Goal: Transaction & Acquisition: Book appointment/travel/reservation

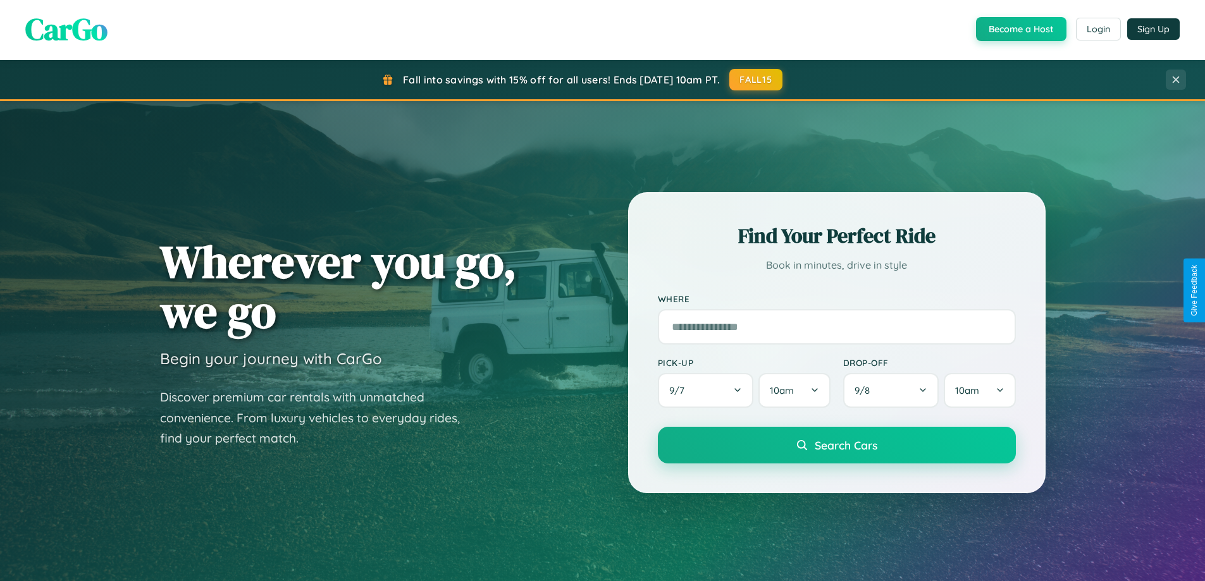
scroll to position [37, 0]
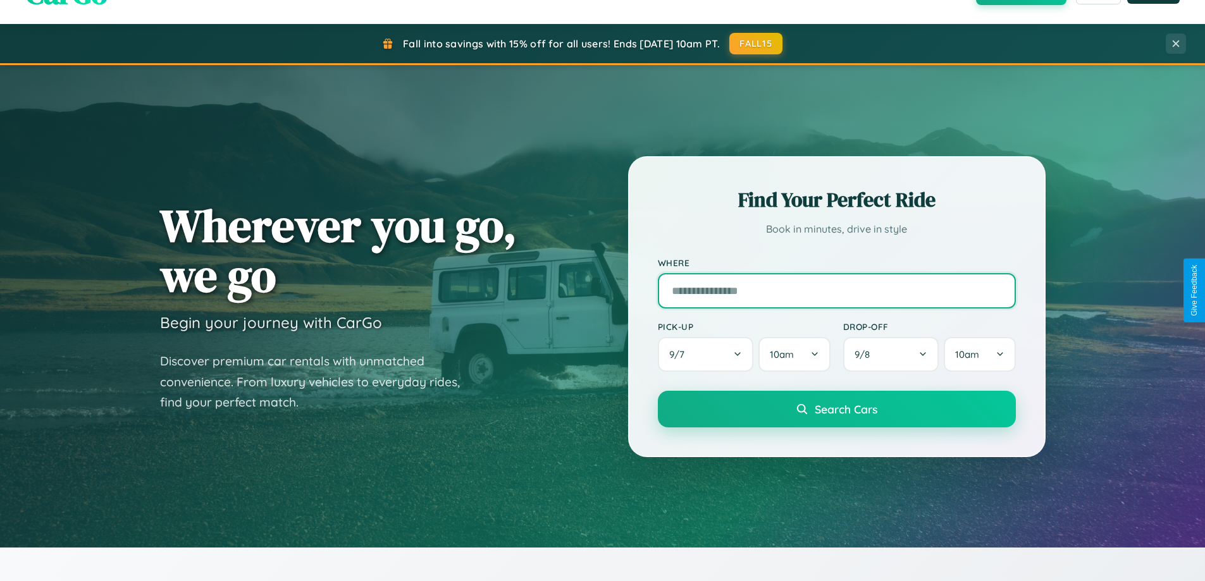
click at [836, 290] on input "text" at bounding box center [837, 290] width 358 height 35
type input "**********"
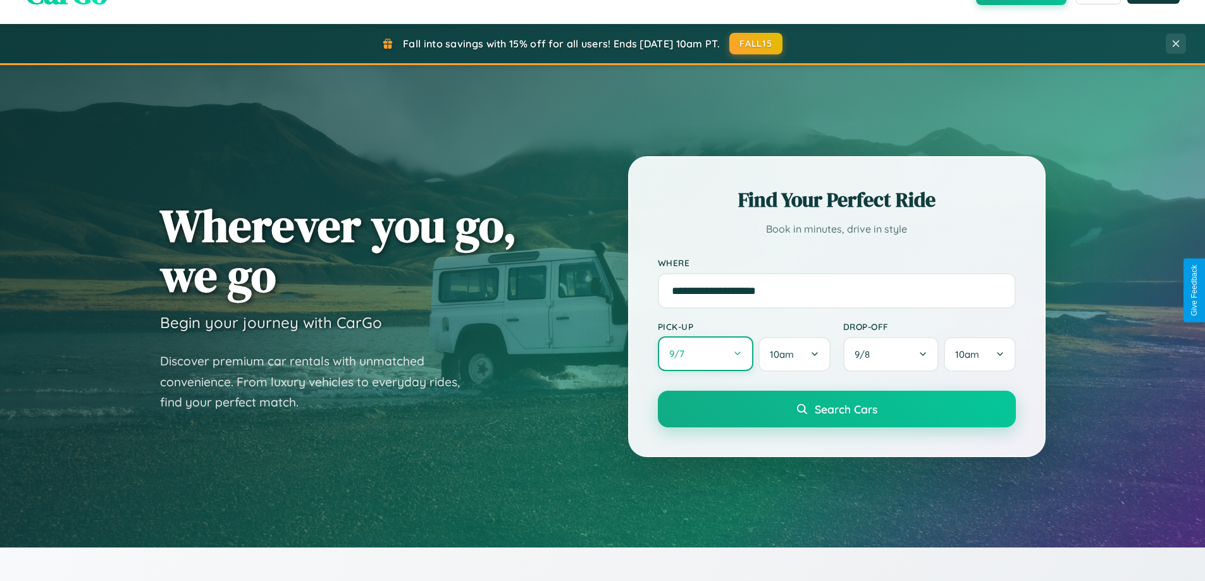
click at [705, 354] on button "9 / 7" at bounding box center [706, 353] width 96 height 35
select select "*"
select select "****"
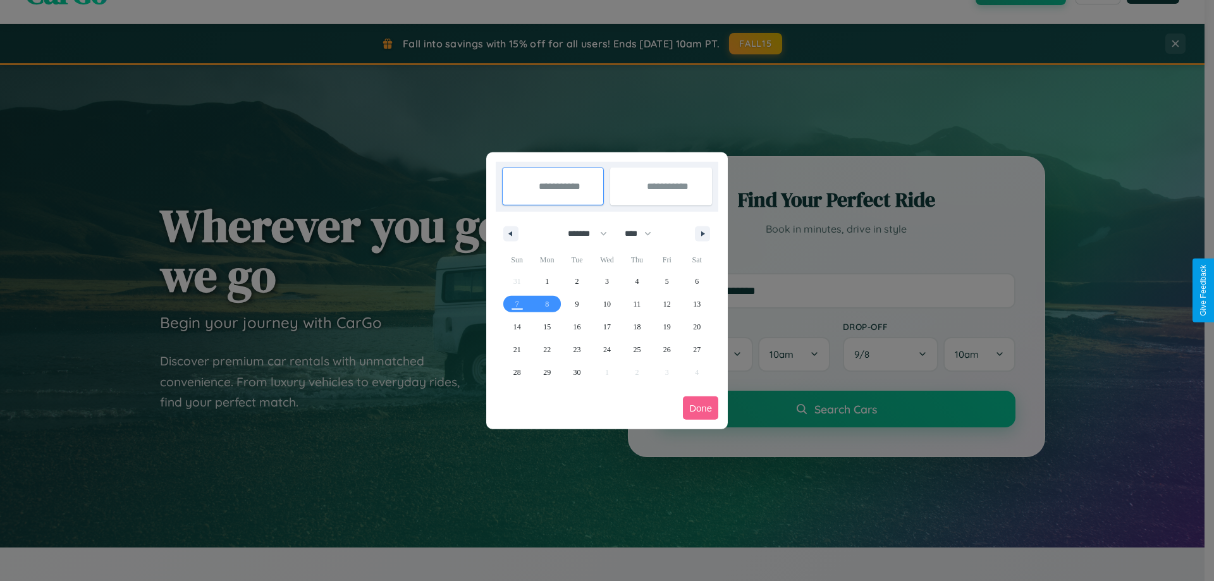
drag, startPoint x: 582, startPoint y: 233, endPoint x: 607, endPoint y: 254, distance: 32.4
click at [582, 233] on select "******* ******** ***** ***** *** **** **** ****** ********* ******* ******** **…" at bounding box center [585, 233] width 54 height 21
click at [667, 304] on span "12" at bounding box center [667, 304] width 8 height 23
type input "**********"
click at [667, 326] on span "19" at bounding box center [667, 327] width 8 height 23
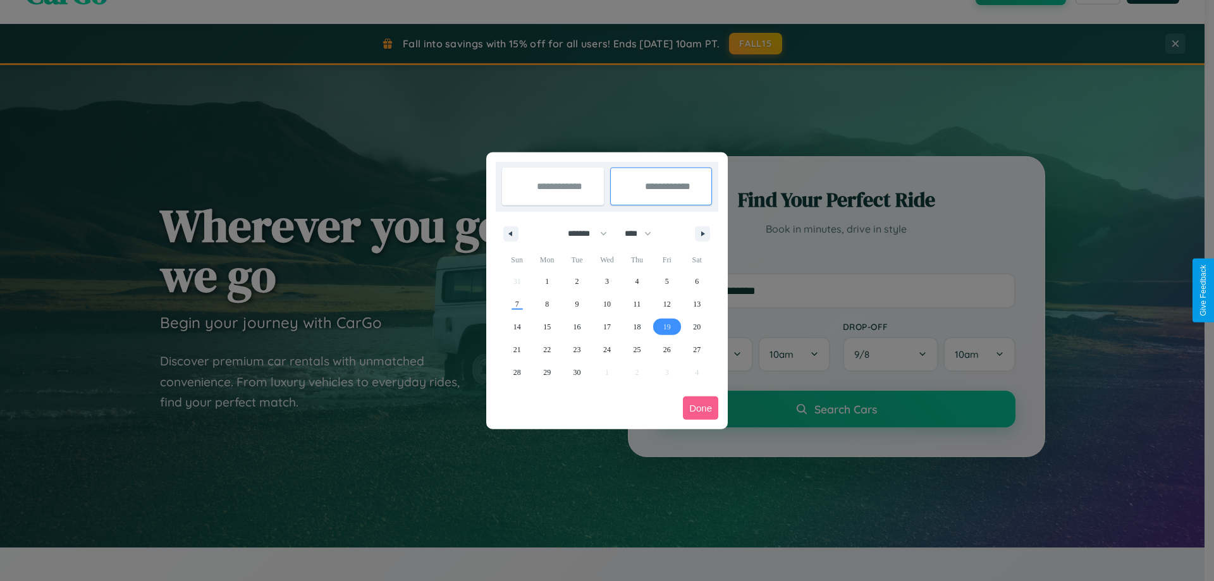
type input "**********"
click at [701, 408] on button "Done" at bounding box center [700, 408] width 35 height 23
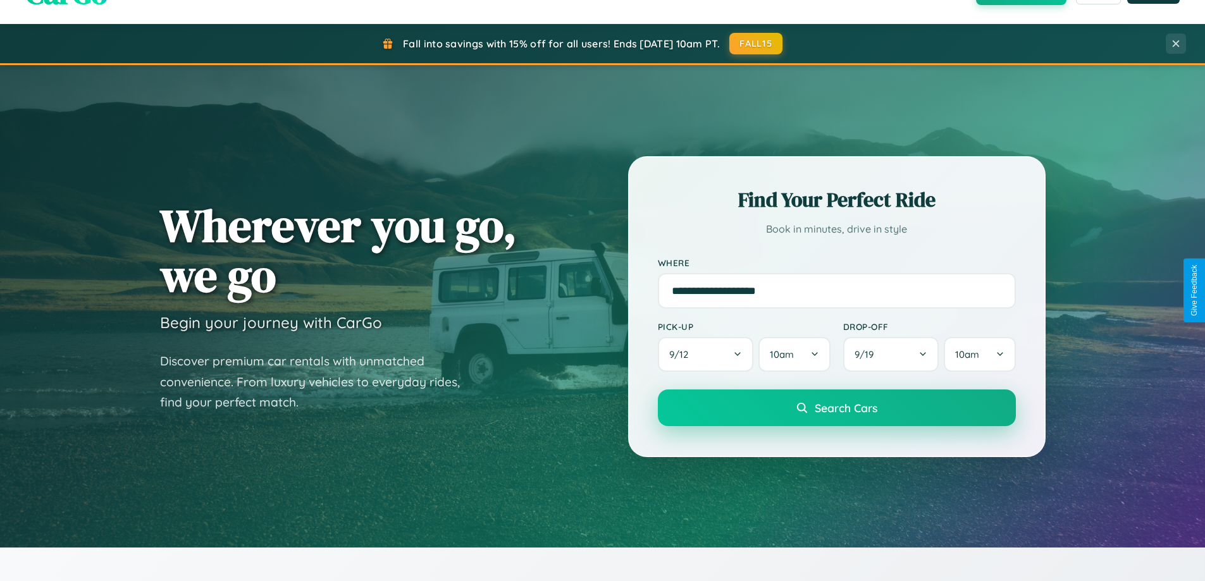
click at [836, 408] on span "Search Cars" at bounding box center [846, 408] width 63 height 14
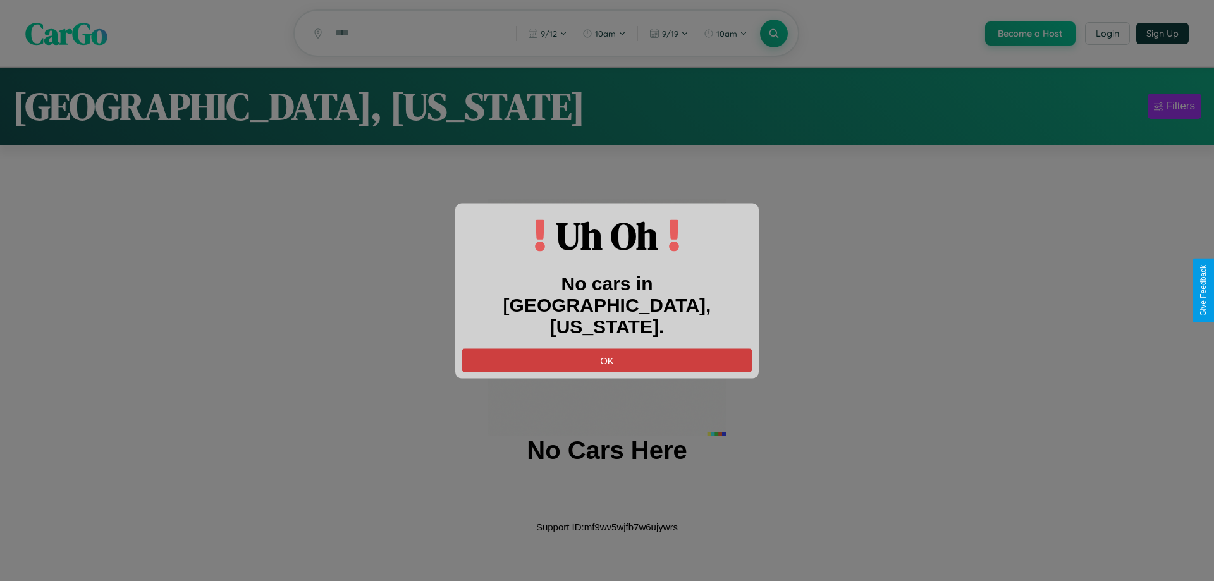
click at [607, 348] on button "OK" at bounding box center [607, 359] width 291 height 23
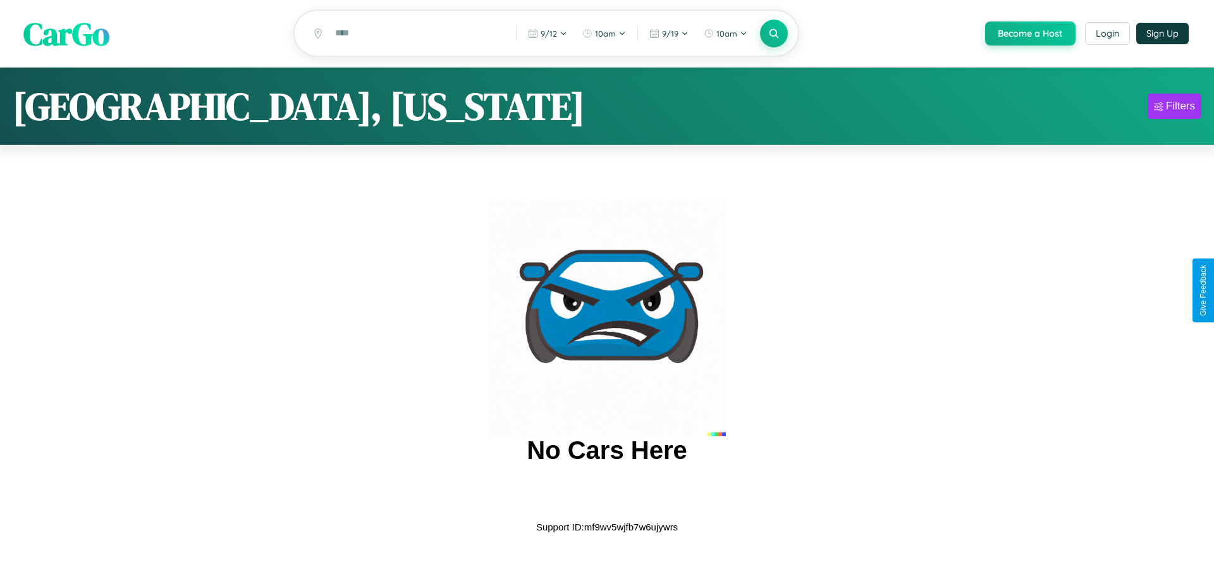
click at [66, 34] on span "CarGo" at bounding box center [66, 33] width 86 height 44
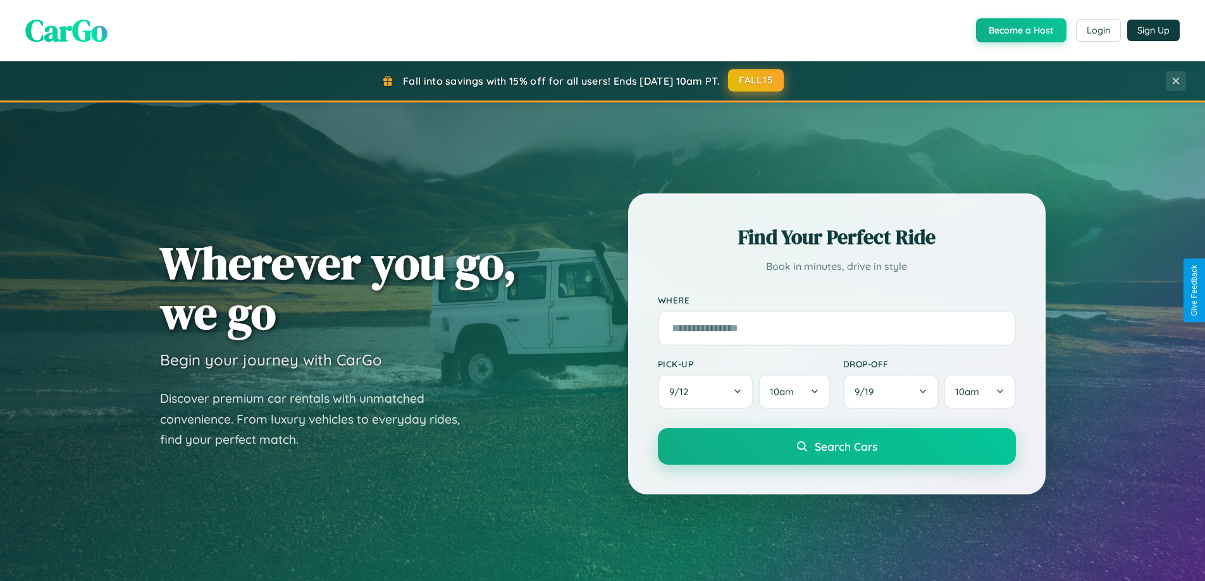
click at [756, 81] on button "FALL15" at bounding box center [756, 80] width 56 height 23
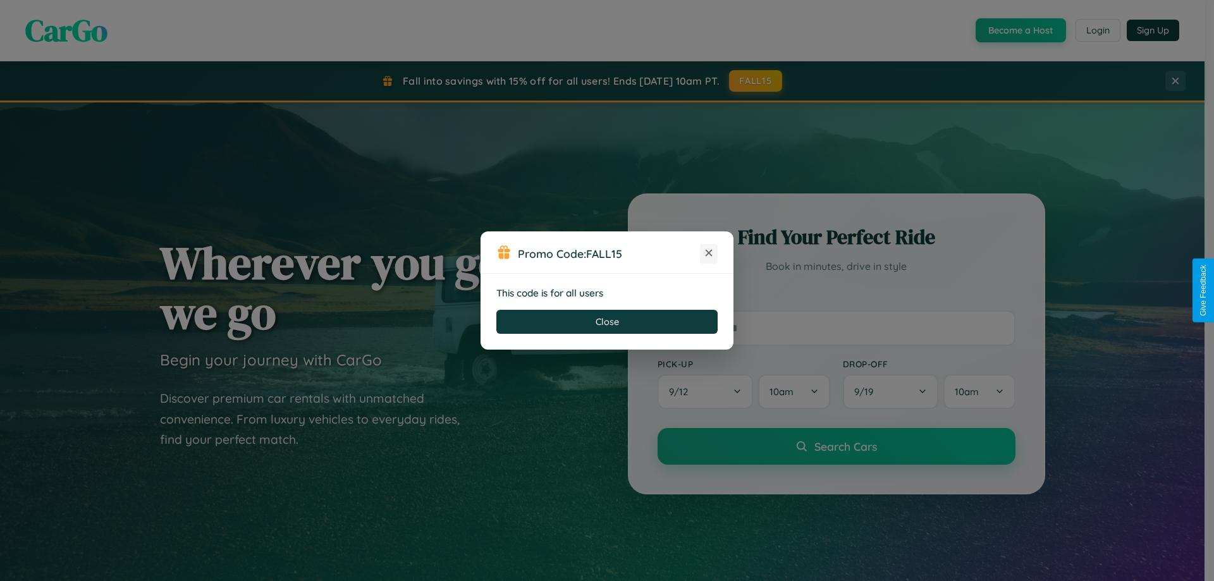
click at [709, 254] on icon at bounding box center [709, 253] width 13 height 13
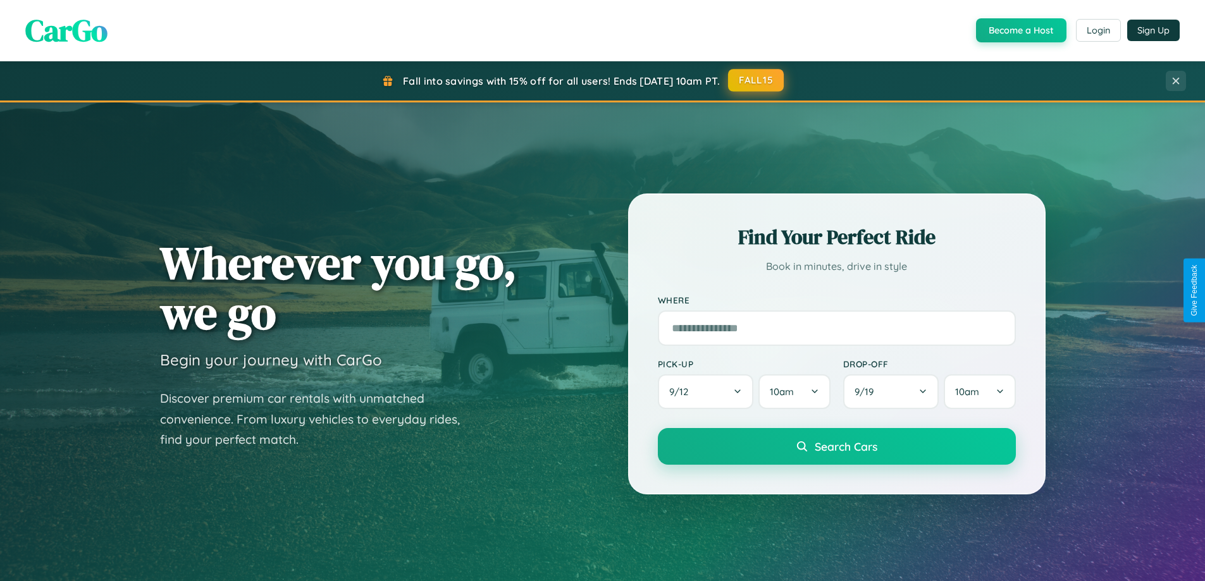
click at [756, 80] on button "FALL15" at bounding box center [756, 80] width 56 height 23
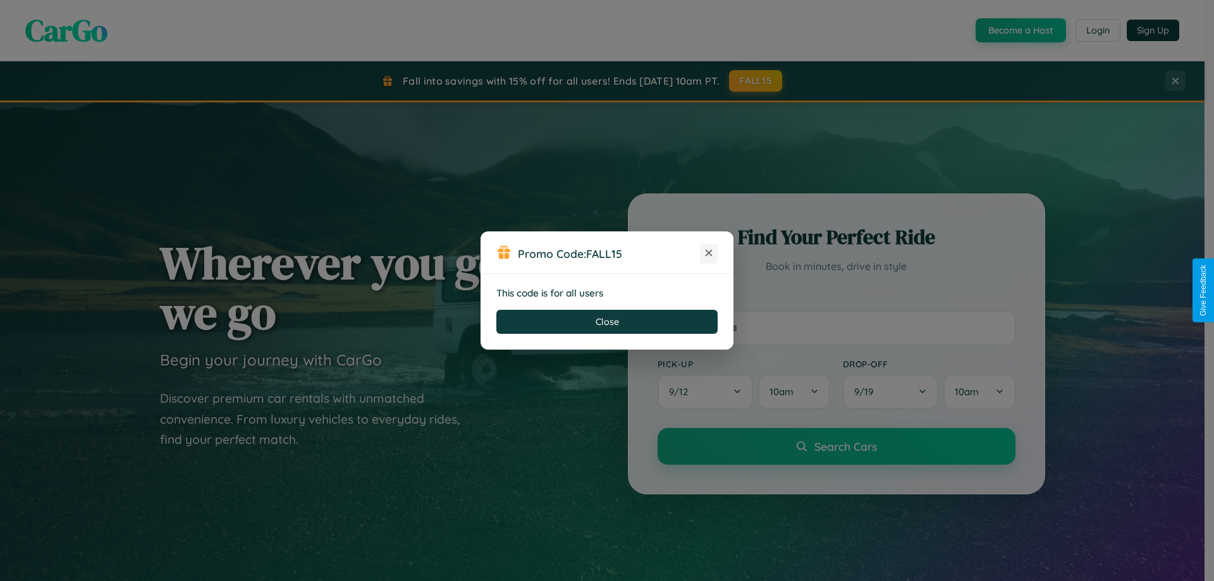
click at [709, 254] on icon at bounding box center [709, 253] width 13 height 13
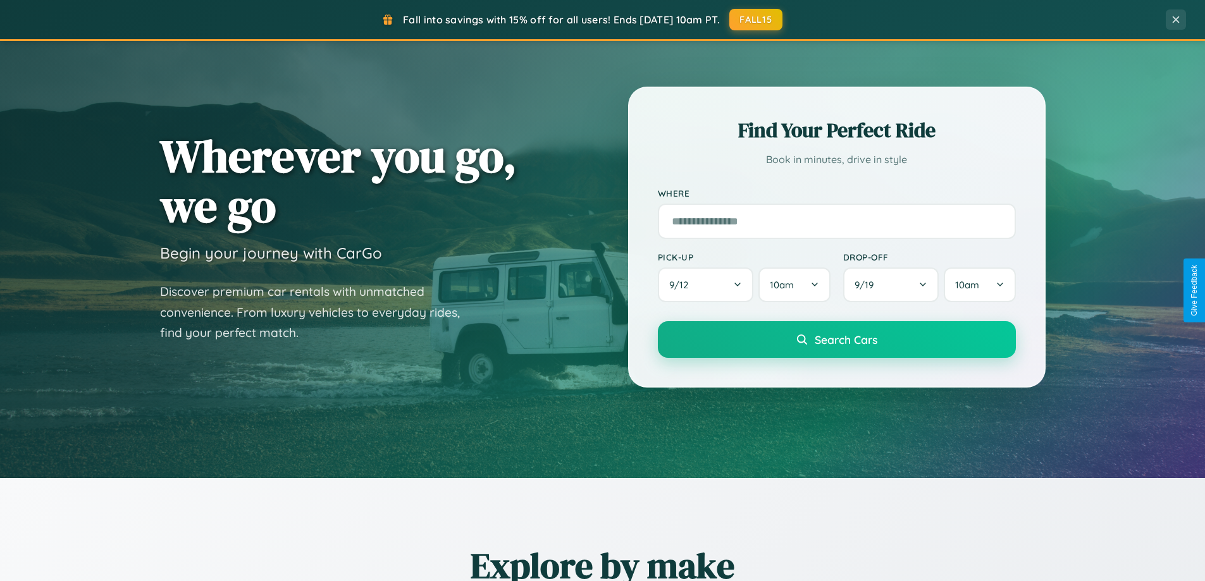
scroll to position [545, 0]
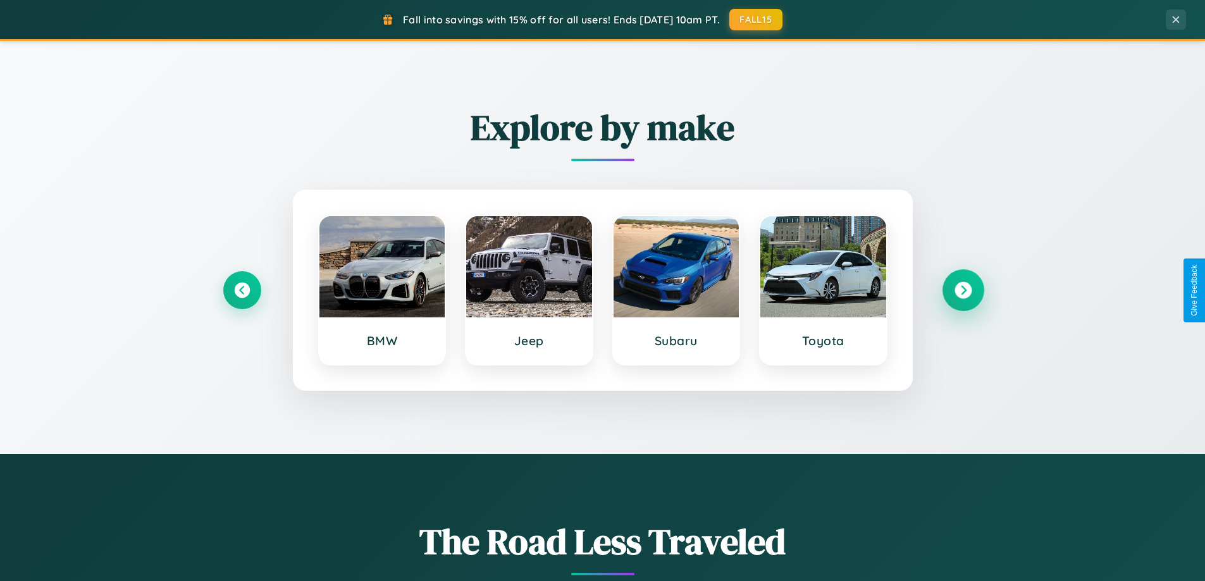
click at [962, 290] on icon at bounding box center [962, 290] width 17 height 17
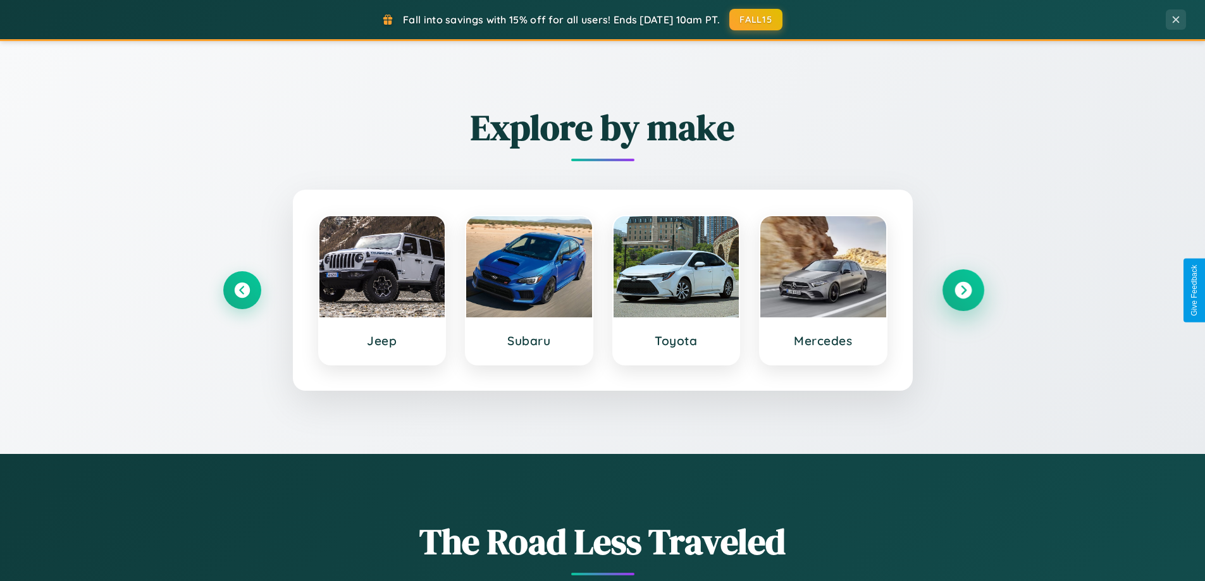
click at [962, 290] on icon at bounding box center [962, 290] width 17 height 17
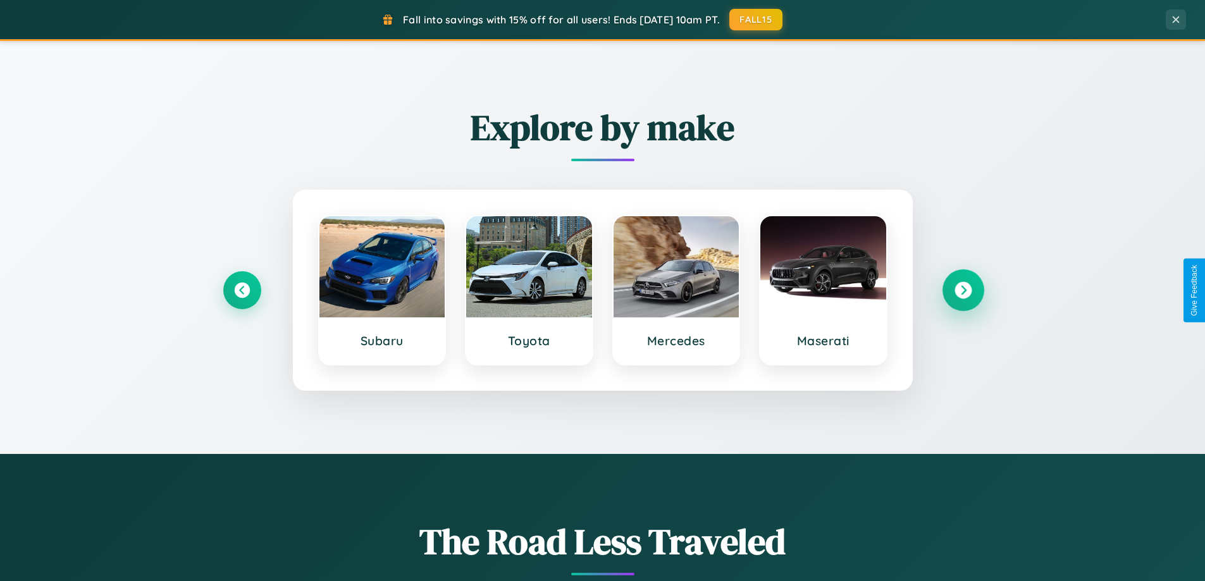
click at [962, 290] on icon at bounding box center [962, 290] width 17 height 17
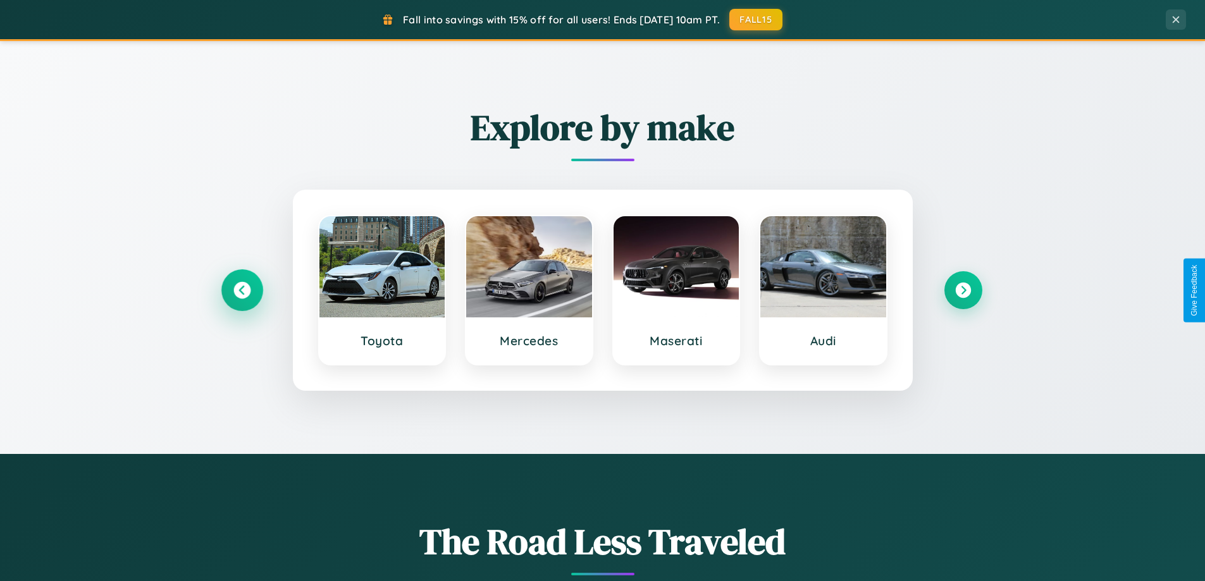
click at [242, 290] on icon at bounding box center [241, 290] width 17 height 17
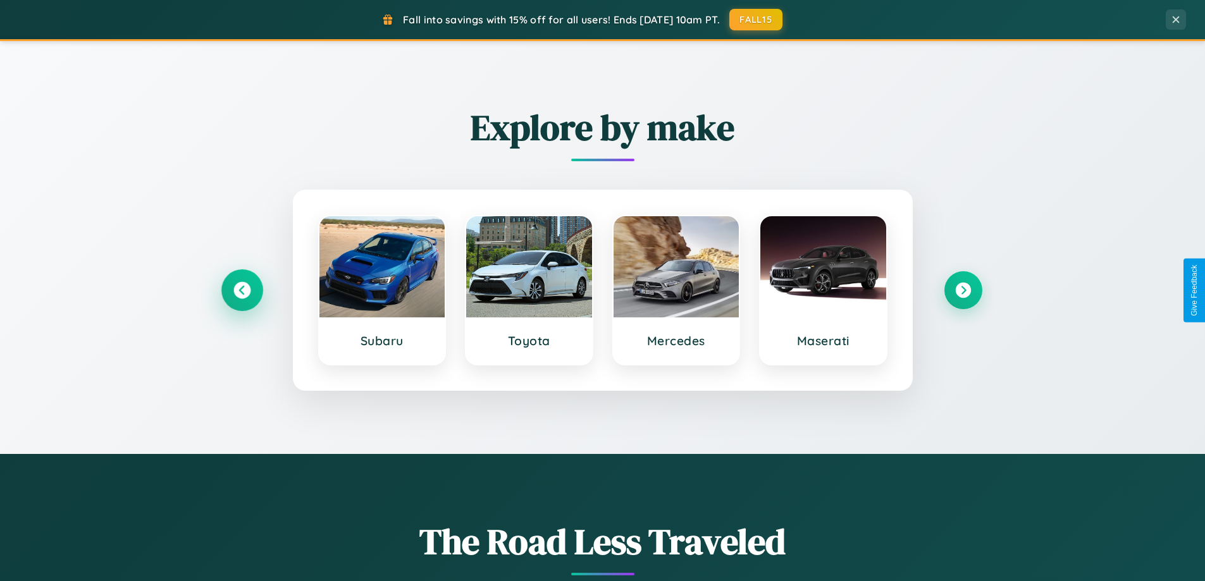
click at [242, 290] on icon at bounding box center [241, 290] width 17 height 17
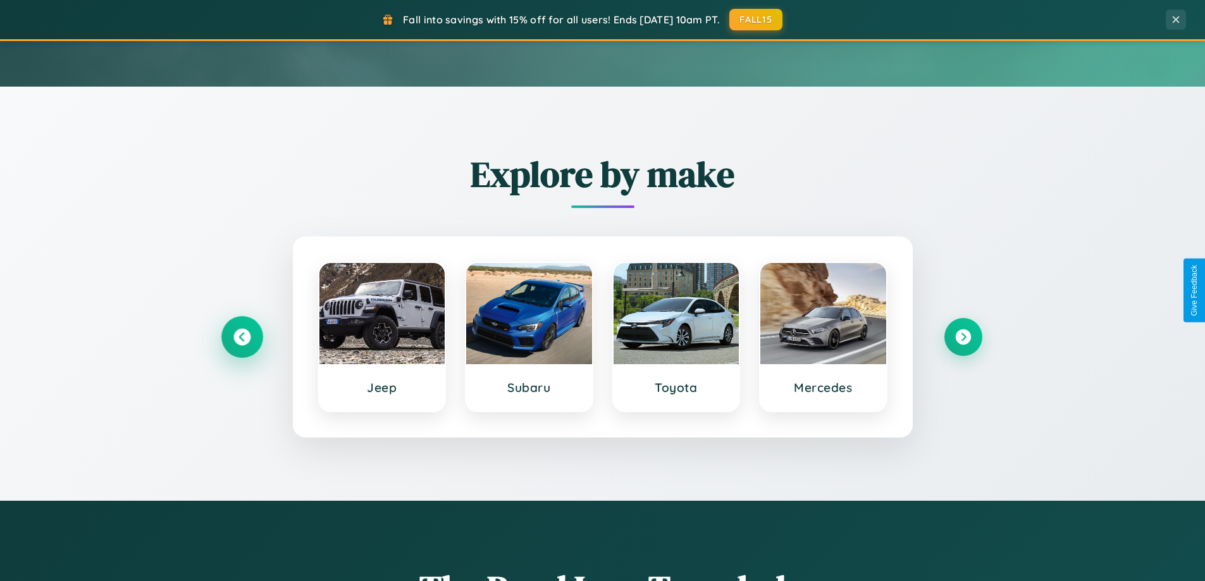
scroll to position [0, 0]
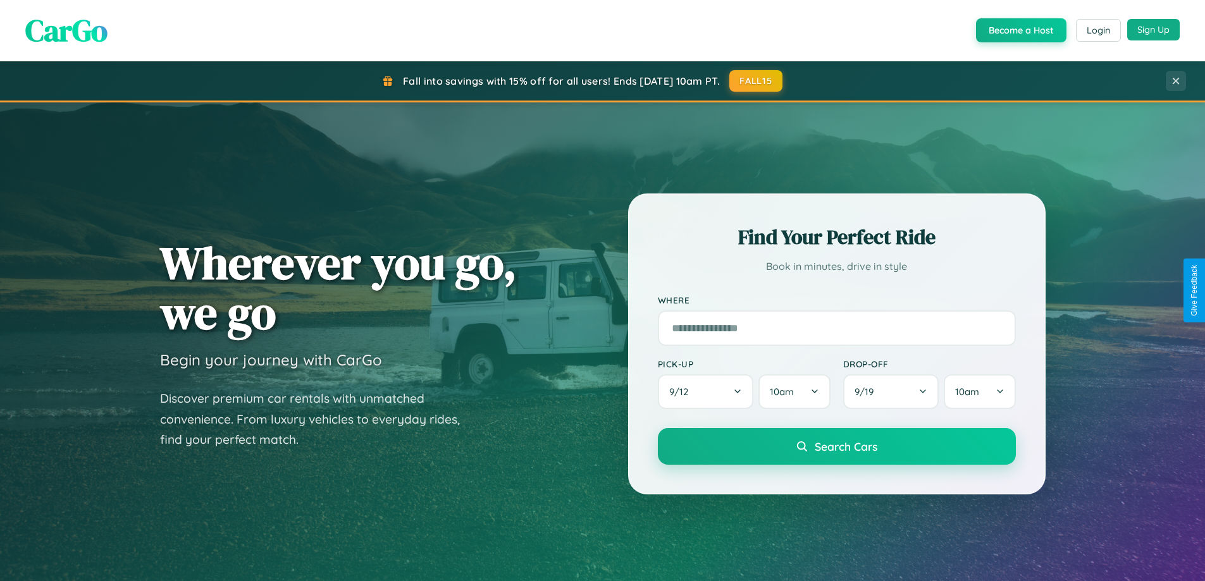
click at [1153, 30] on button "Sign Up" at bounding box center [1153, 30] width 52 height 22
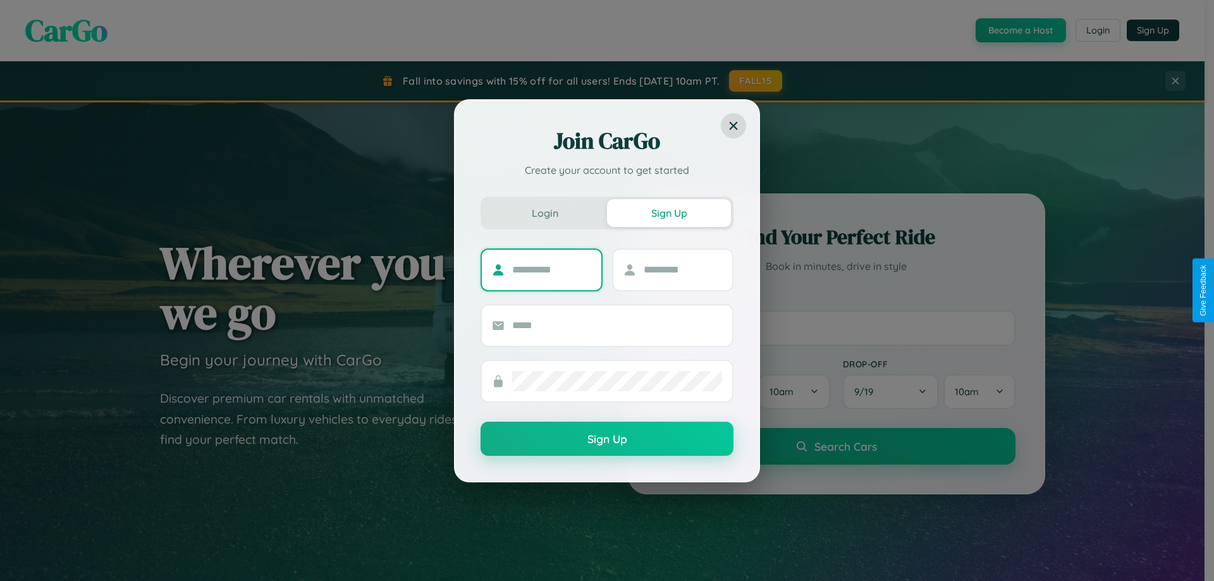
click at [551, 269] on input "text" at bounding box center [551, 270] width 79 height 20
type input "*******"
click at [682, 269] on input "text" at bounding box center [683, 270] width 79 height 20
type input "*****"
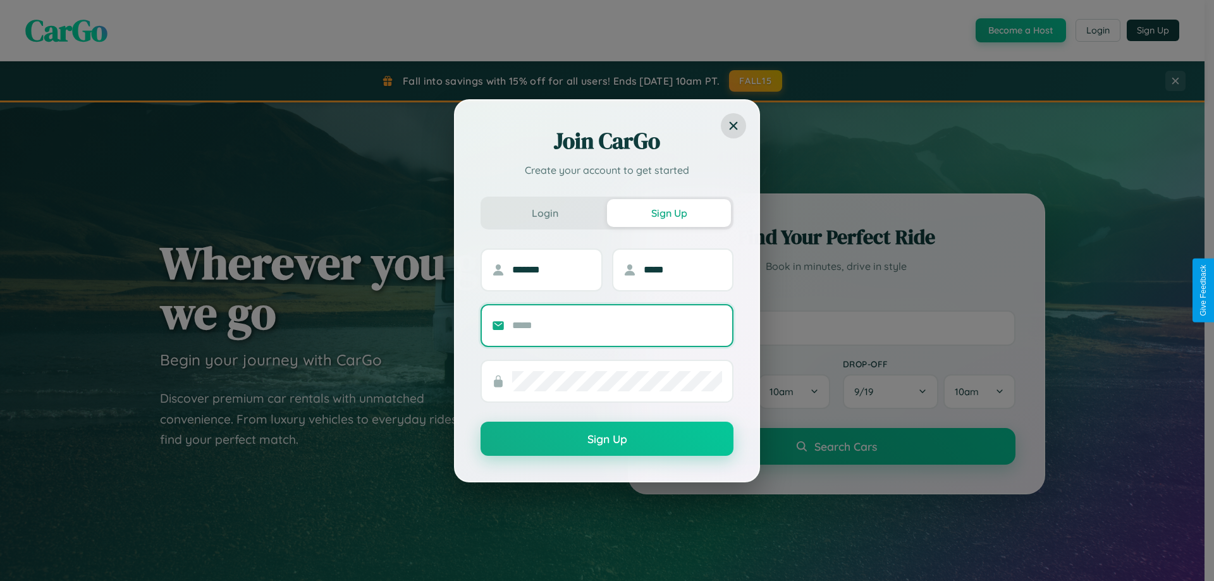
click at [617, 325] on input "text" at bounding box center [617, 326] width 210 height 20
type input "**********"
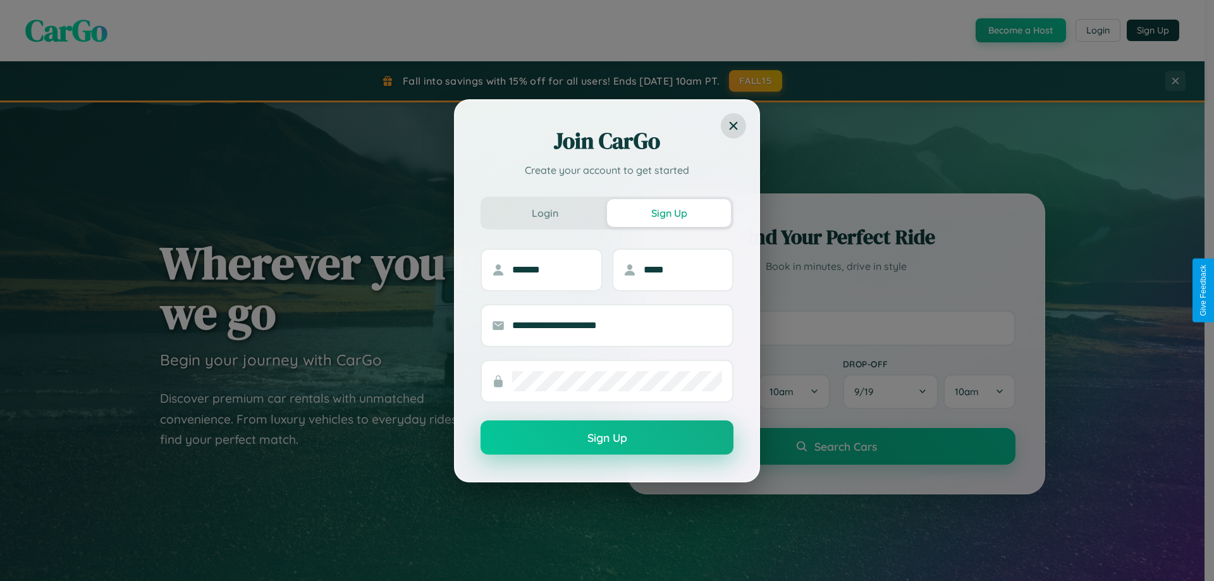
click at [607, 438] on button "Sign Up" at bounding box center [607, 438] width 253 height 34
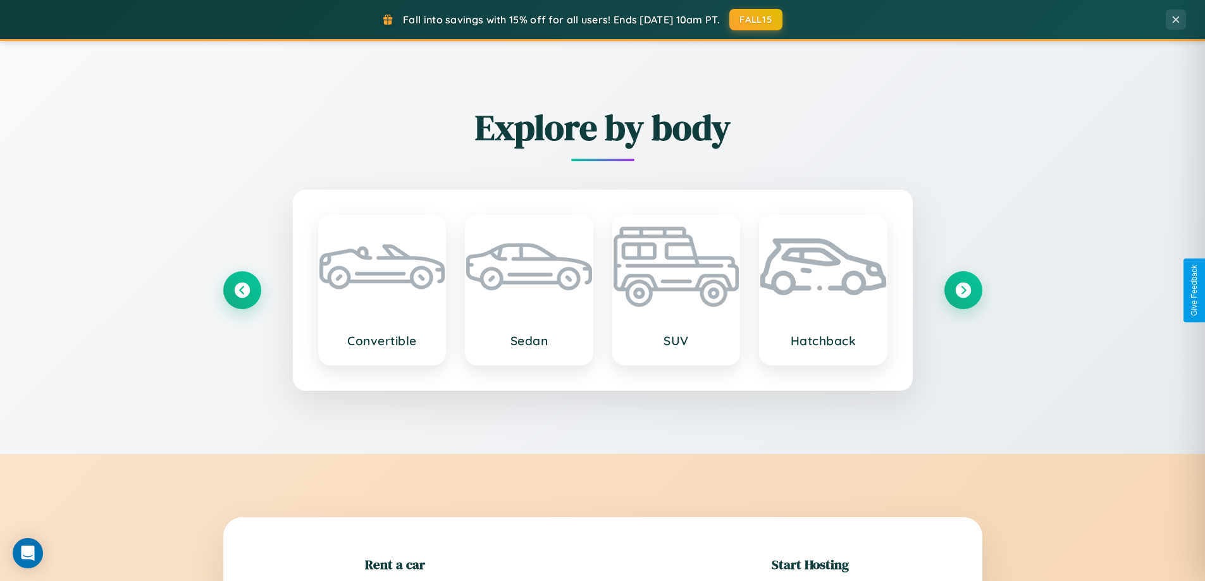
scroll to position [273, 0]
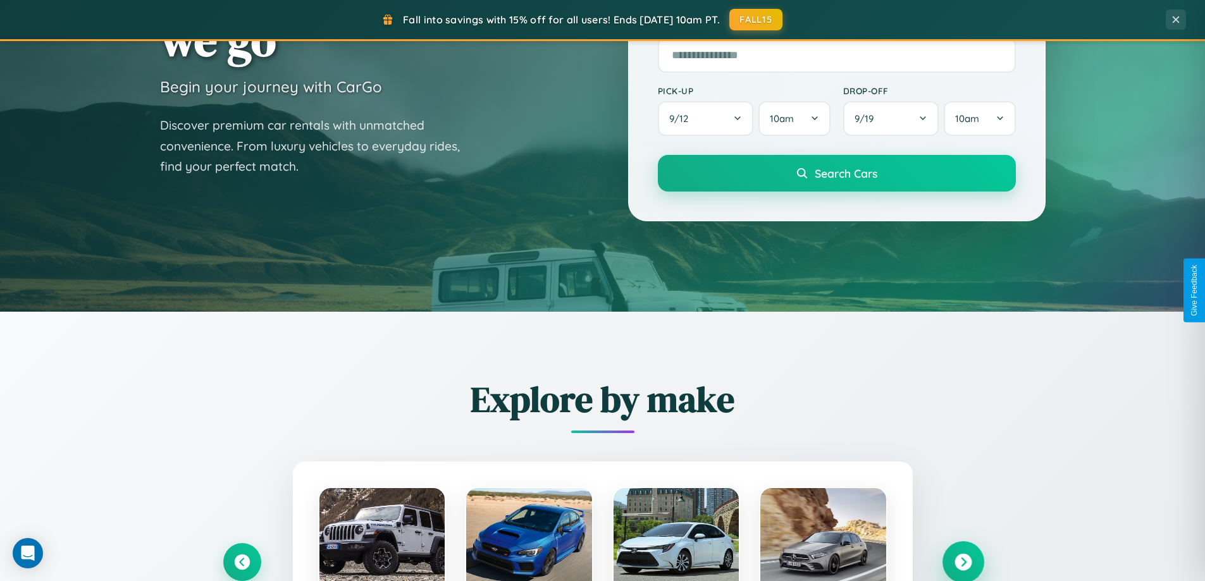
click at [962, 562] on icon at bounding box center [962, 562] width 17 height 17
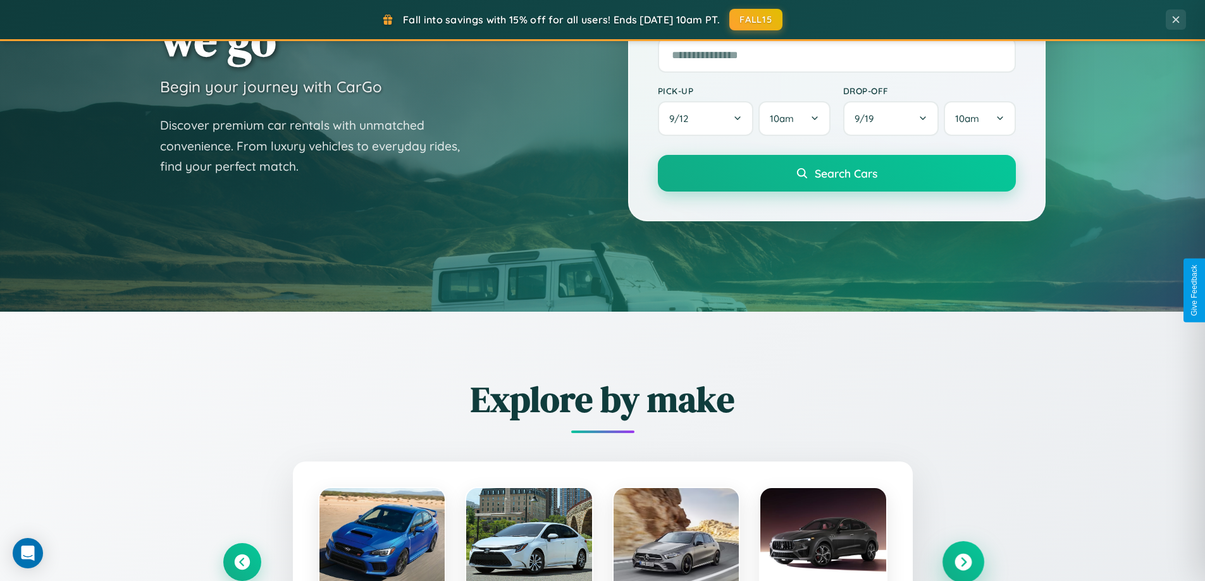
click at [962, 561] on icon at bounding box center [962, 562] width 17 height 17
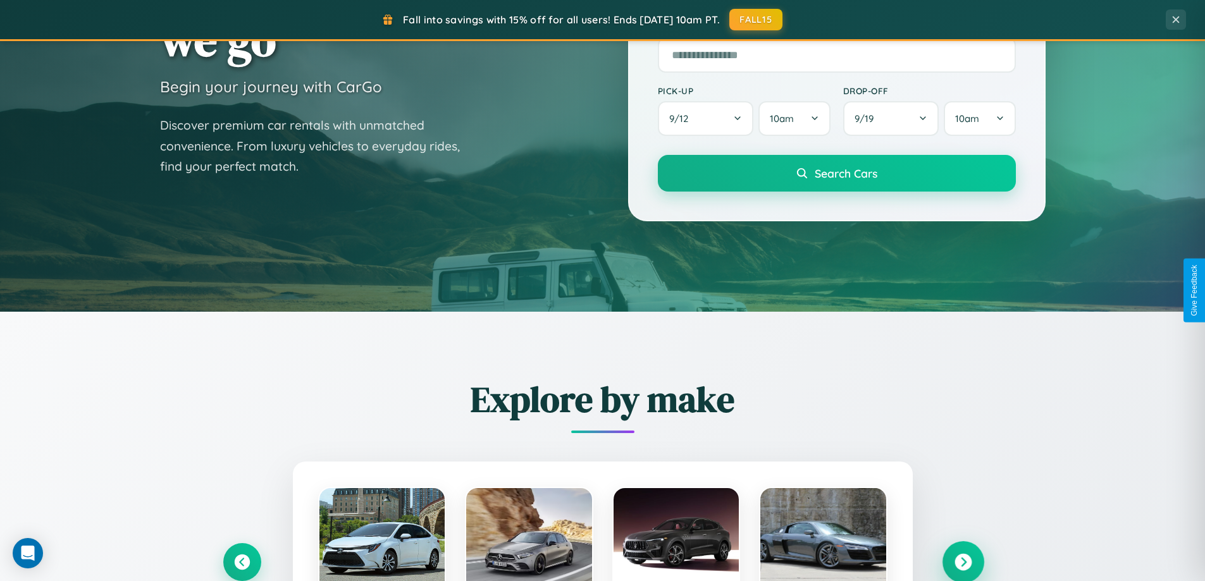
click at [962, 561] on icon at bounding box center [962, 562] width 17 height 17
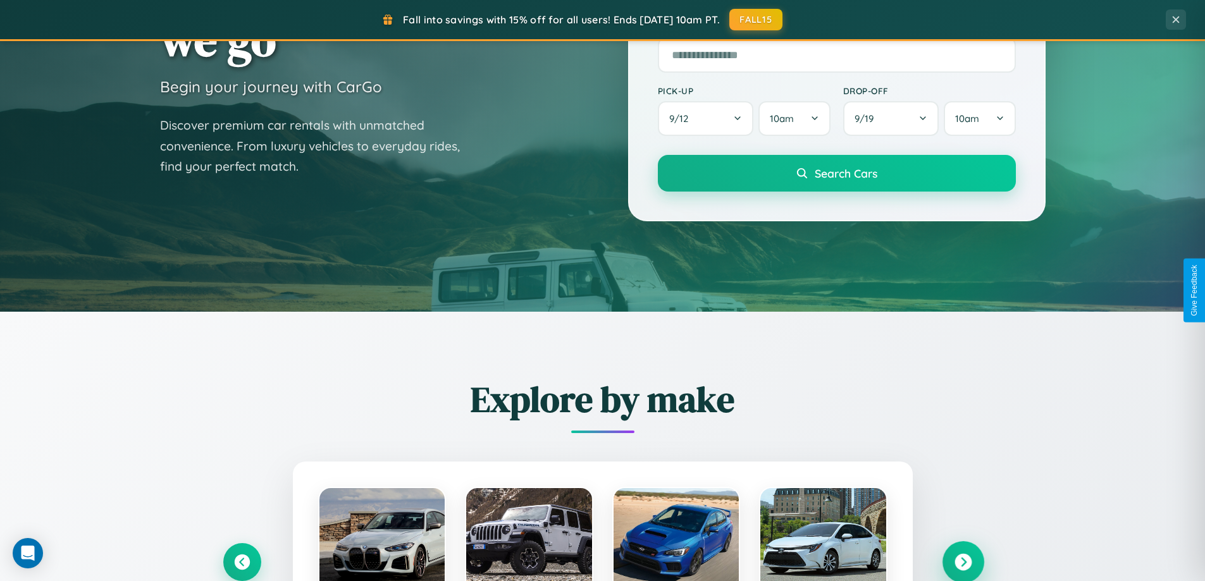
click at [962, 561] on icon at bounding box center [962, 562] width 17 height 17
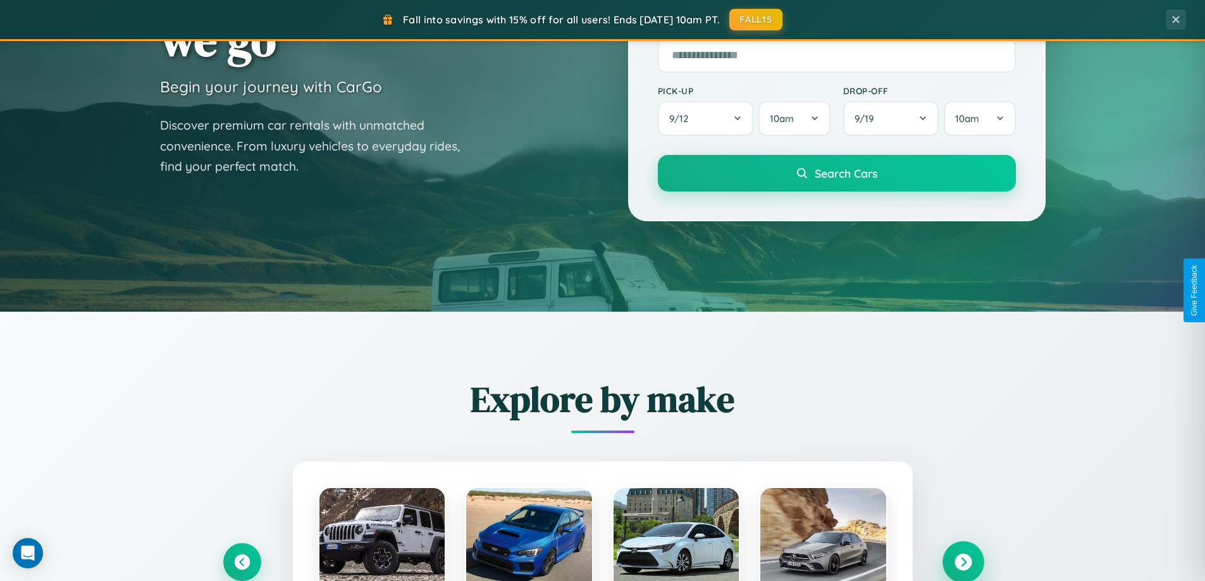
click at [962, 561] on icon at bounding box center [962, 562] width 17 height 17
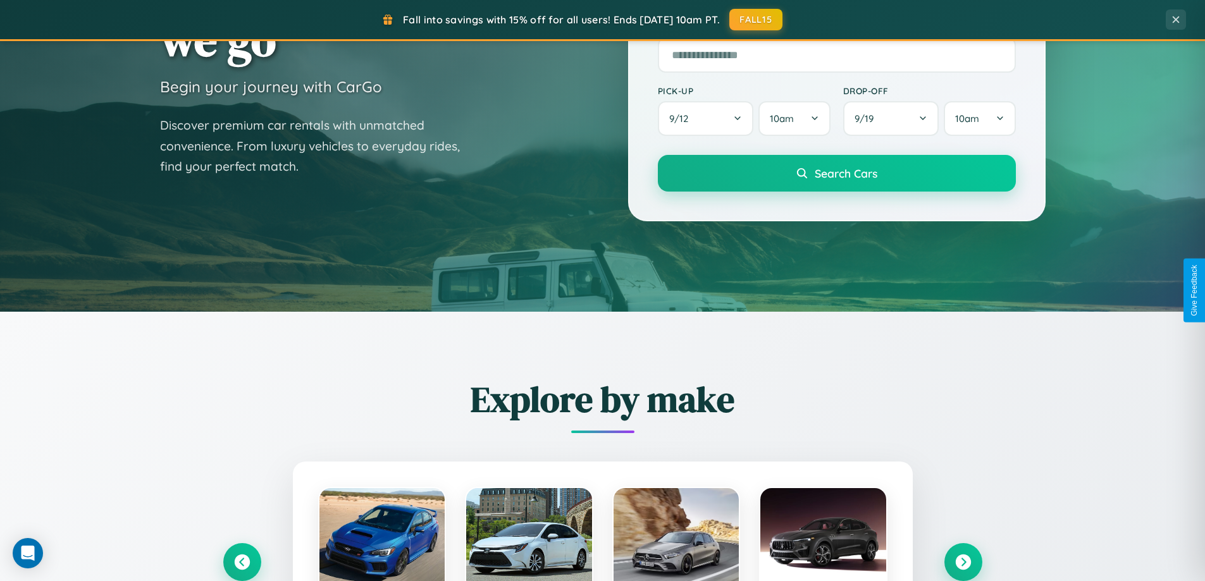
scroll to position [1266, 0]
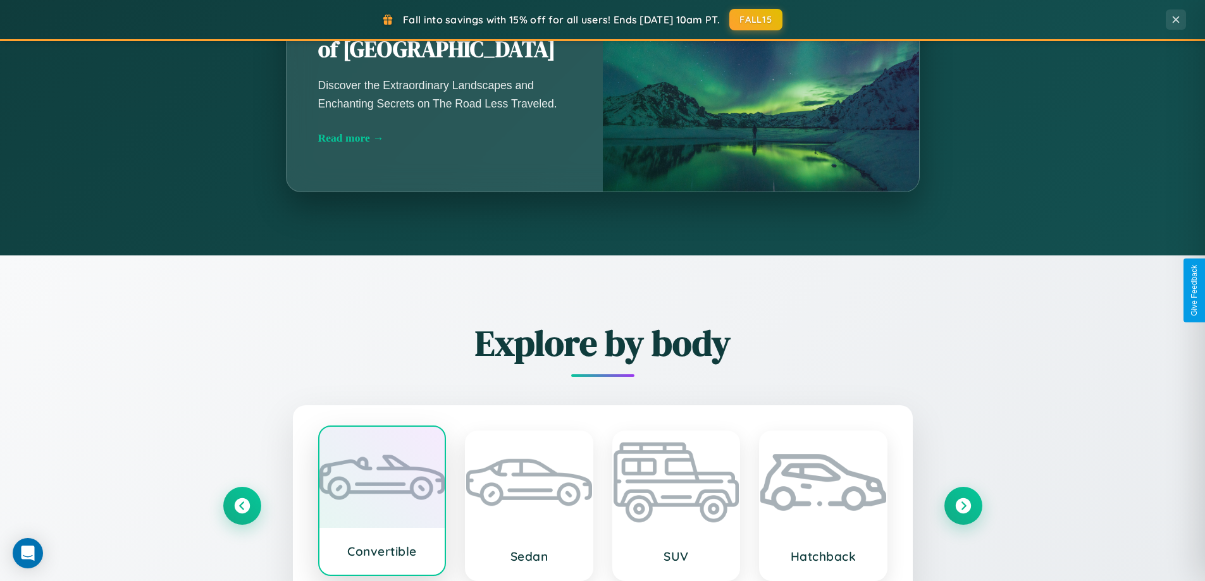
click at [381, 506] on div at bounding box center [382, 477] width 126 height 101
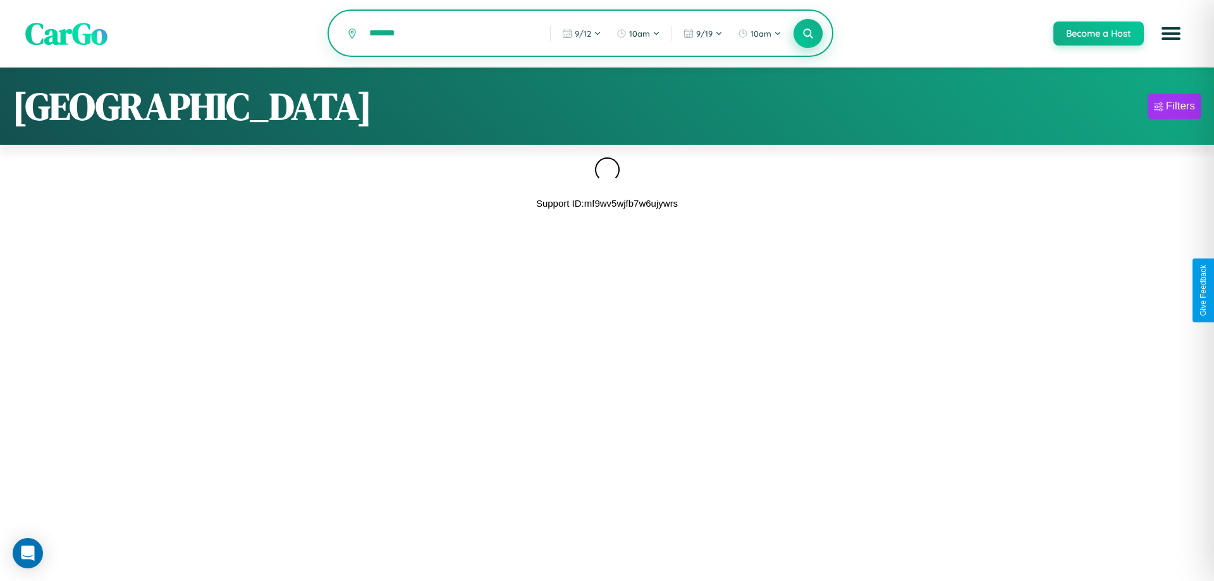
type input "*******"
click at [808, 34] on icon at bounding box center [808, 33] width 12 height 12
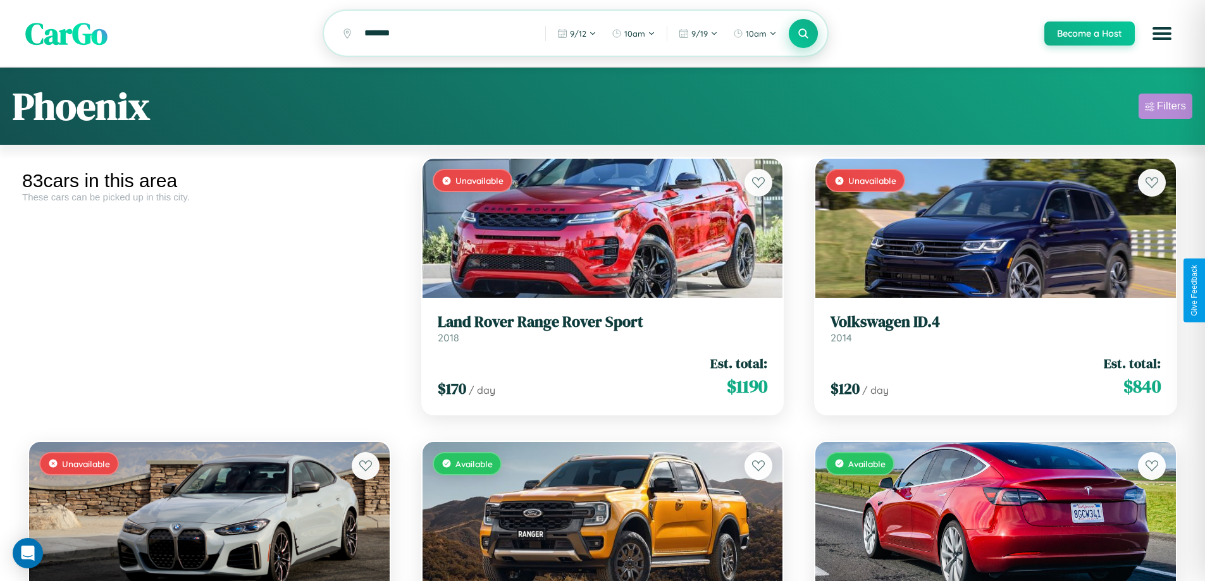
click at [1165, 108] on div "Filters" at bounding box center [1171, 106] width 29 height 13
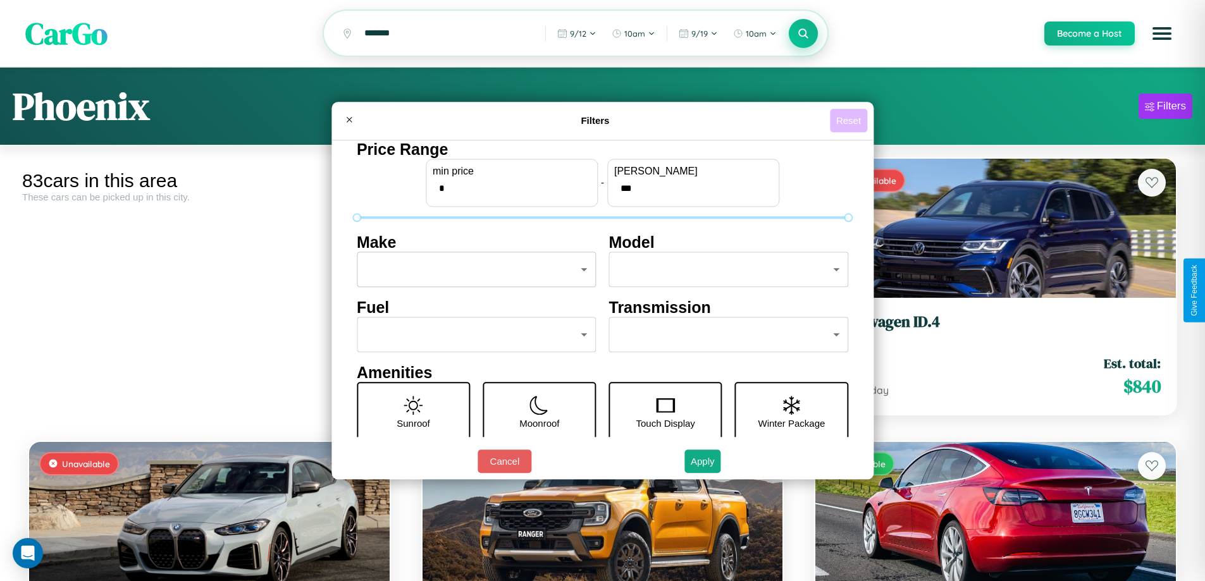
click at [850, 120] on button "Reset" at bounding box center [848, 120] width 37 height 23
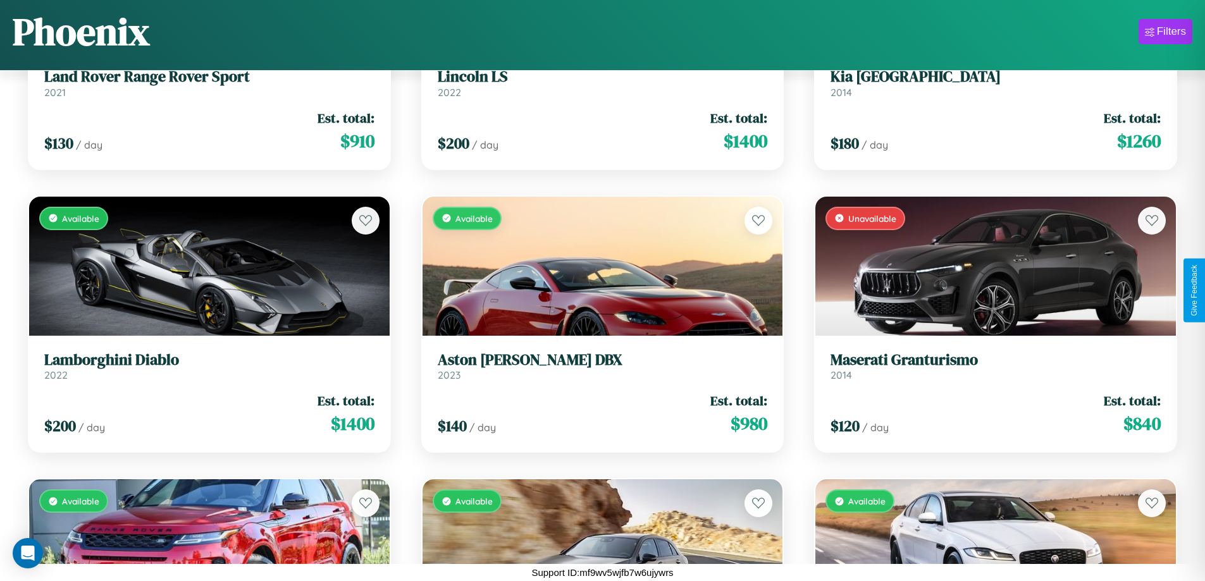
scroll to position [6125, 0]
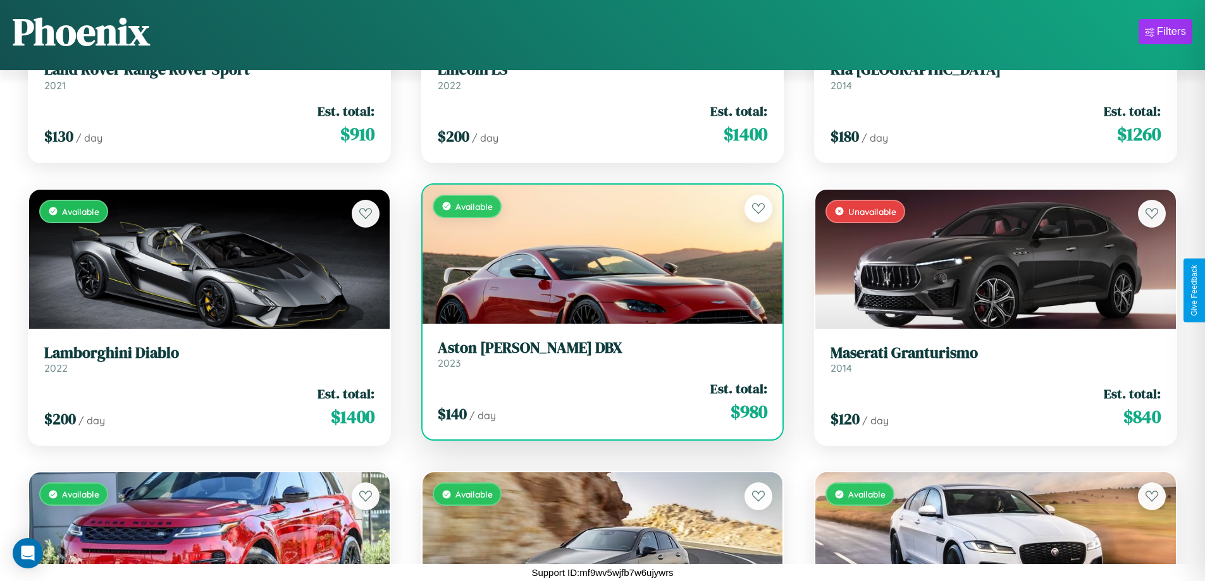
click at [597, 353] on h3 "Aston [PERSON_NAME] DBX" at bounding box center [603, 348] width 330 height 18
